Goal: Information Seeking & Learning: Learn about a topic

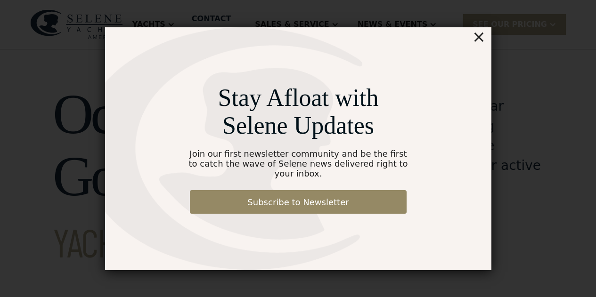
click at [476, 45] on div "×" at bounding box center [479, 36] width 14 height 19
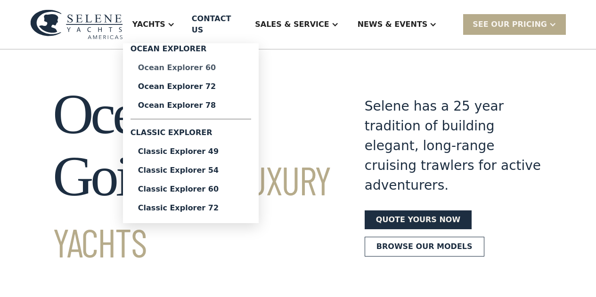
click at [176, 70] on div "Ocean Explorer 60" at bounding box center [191, 68] width 106 height 8
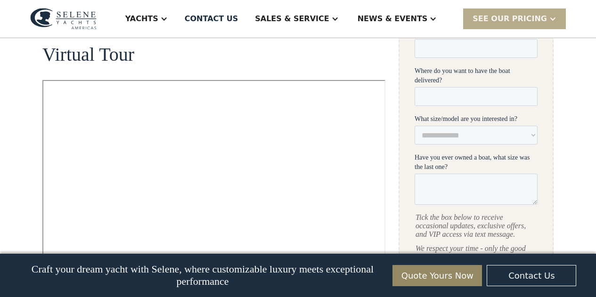
scroll to position [471, 0]
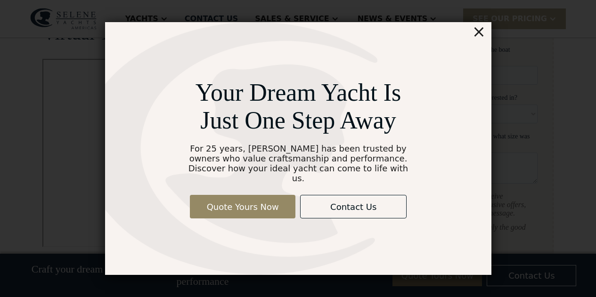
drag, startPoint x: 483, startPoint y: 38, endPoint x: 346, endPoint y: 39, distance: 137.1
click at [482, 38] on div "×" at bounding box center [479, 31] width 14 height 19
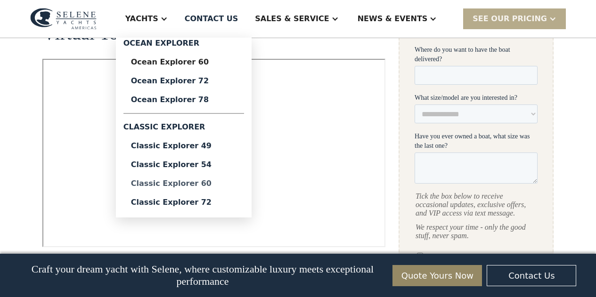
click at [197, 184] on div "Classic Explorer 60" at bounding box center [184, 184] width 106 height 8
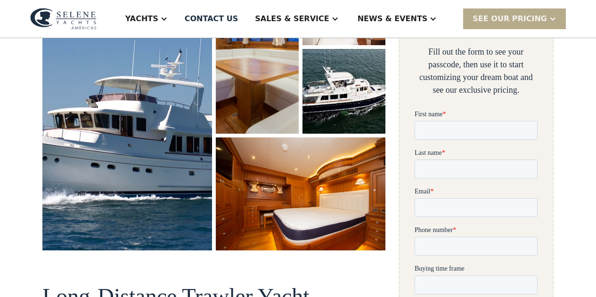
scroll to position [236, 0]
